Goal: Find specific page/section: Find specific page/section

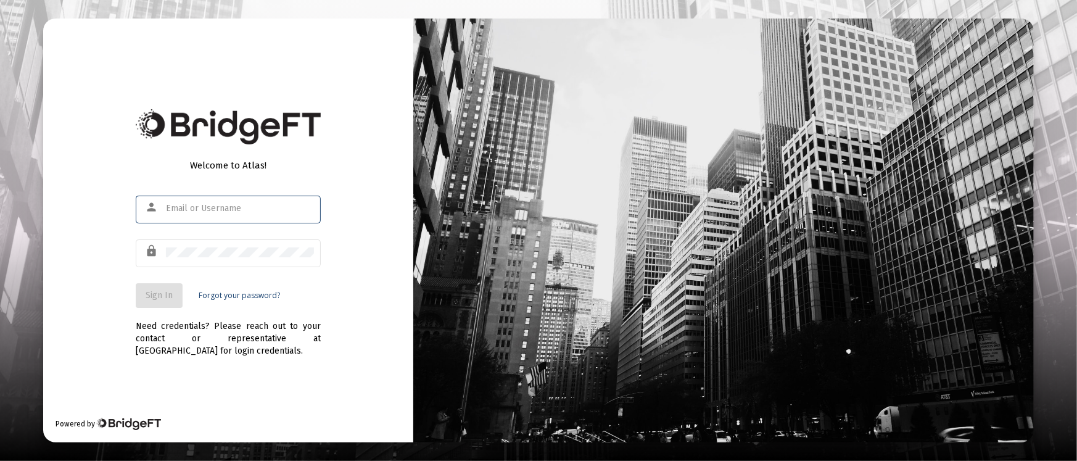
type input "[PERSON_NAME][EMAIL_ADDRESS][DOMAIN_NAME]"
click at [153, 297] on span "Sign In" at bounding box center [159, 295] width 27 height 10
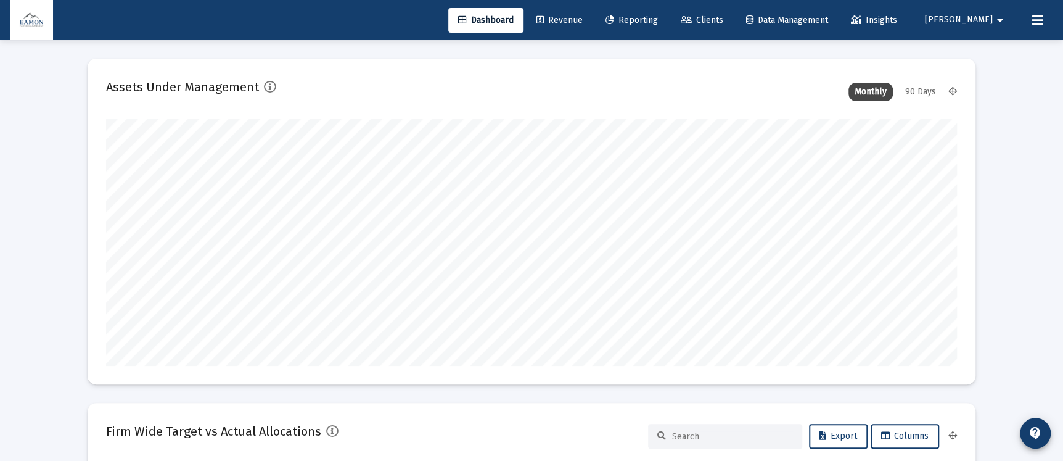
type input "[DATE]"
click at [658, 15] on span "Reporting" at bounding box center [632, 20] width 52 height 10
